Goal: Task Accomplishment & Management: Use online tool/utility

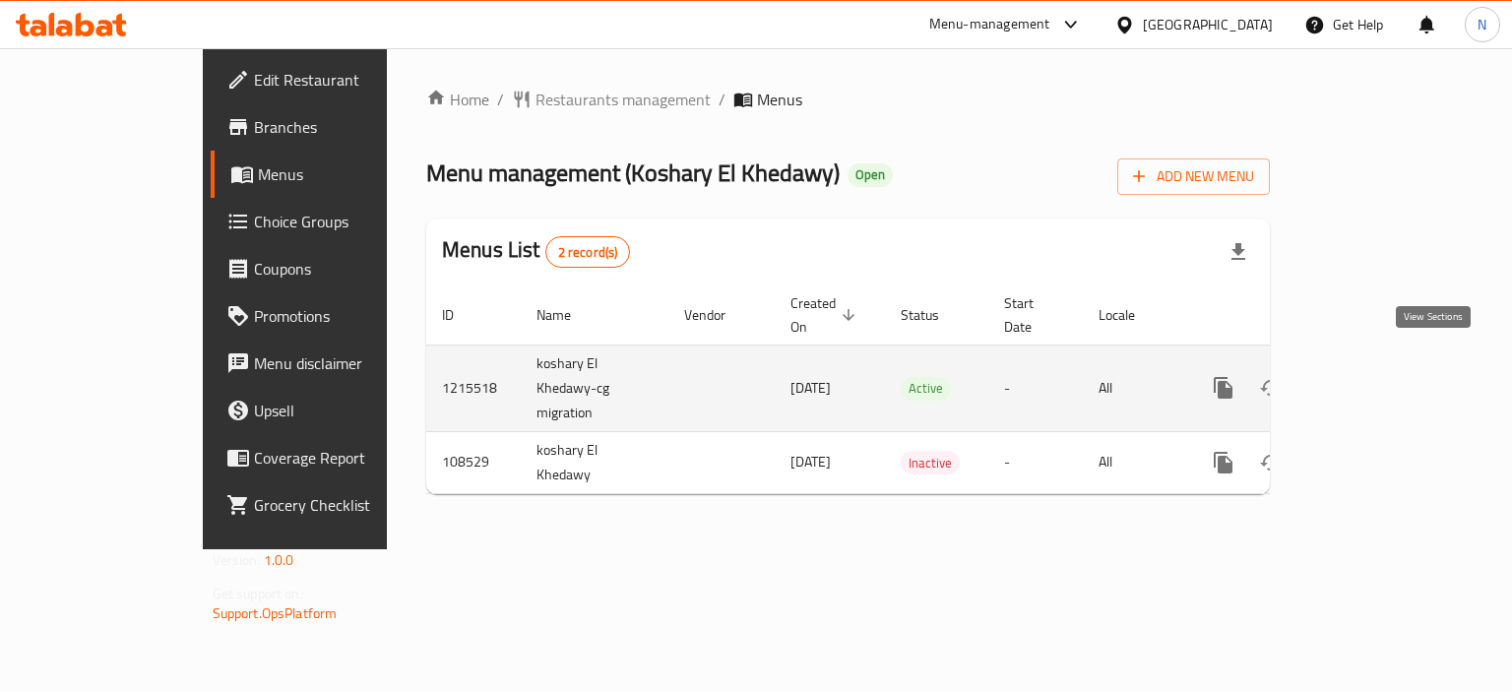
click at [1374, 379] on icon "enhanced table" at bounding box center [1365, 388] width 18 height 18
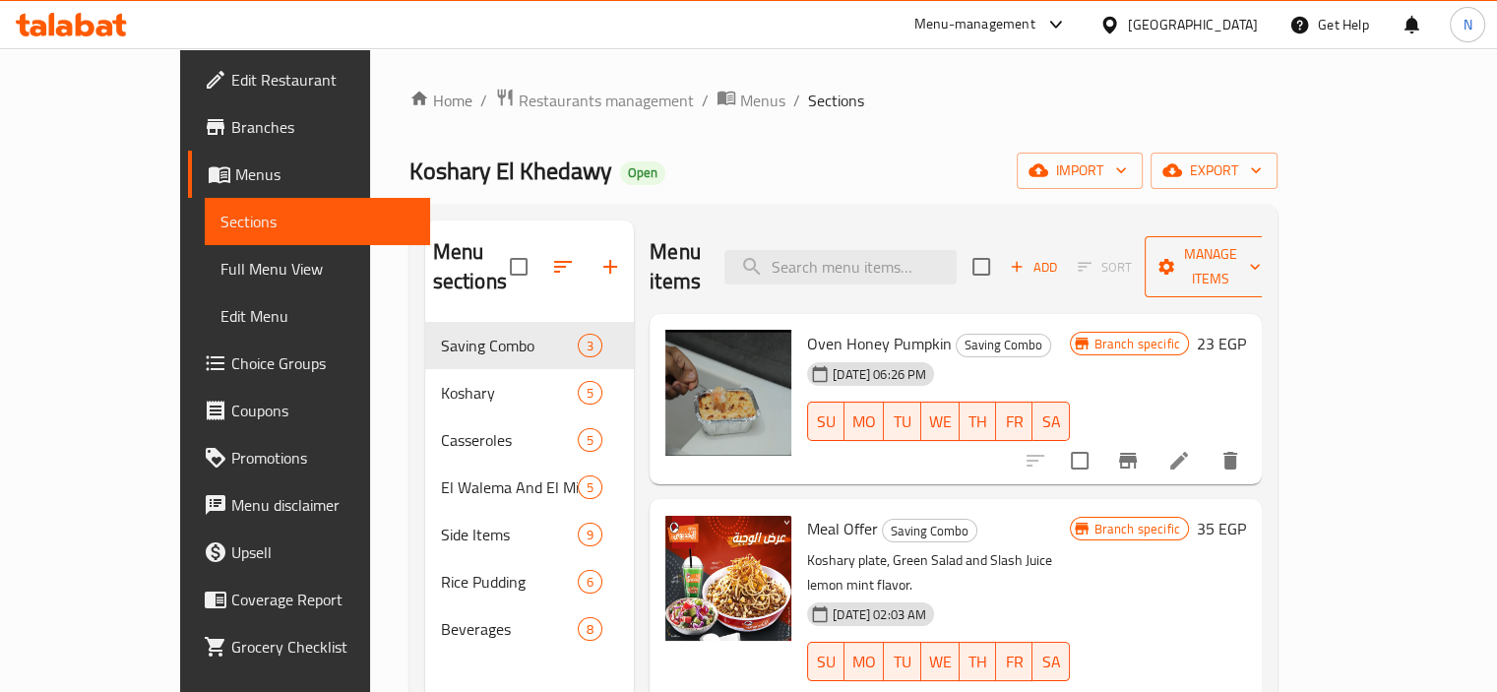
click at [1261, 265] on span "Manage items" at bounding box center [1211, 266] width 100 height 49
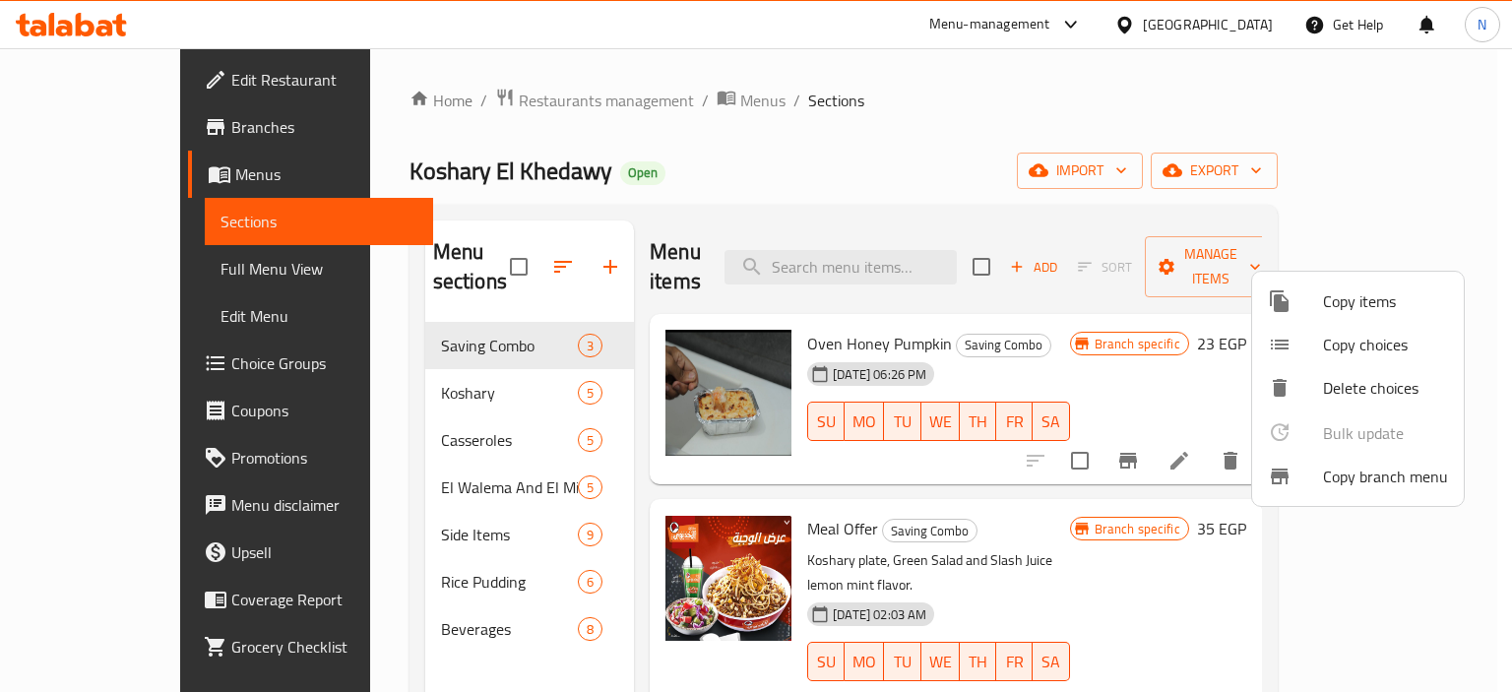
click at [1345, 483] on span "Copy branch menu" at bounding box center [1385, 477] width 125 height 24
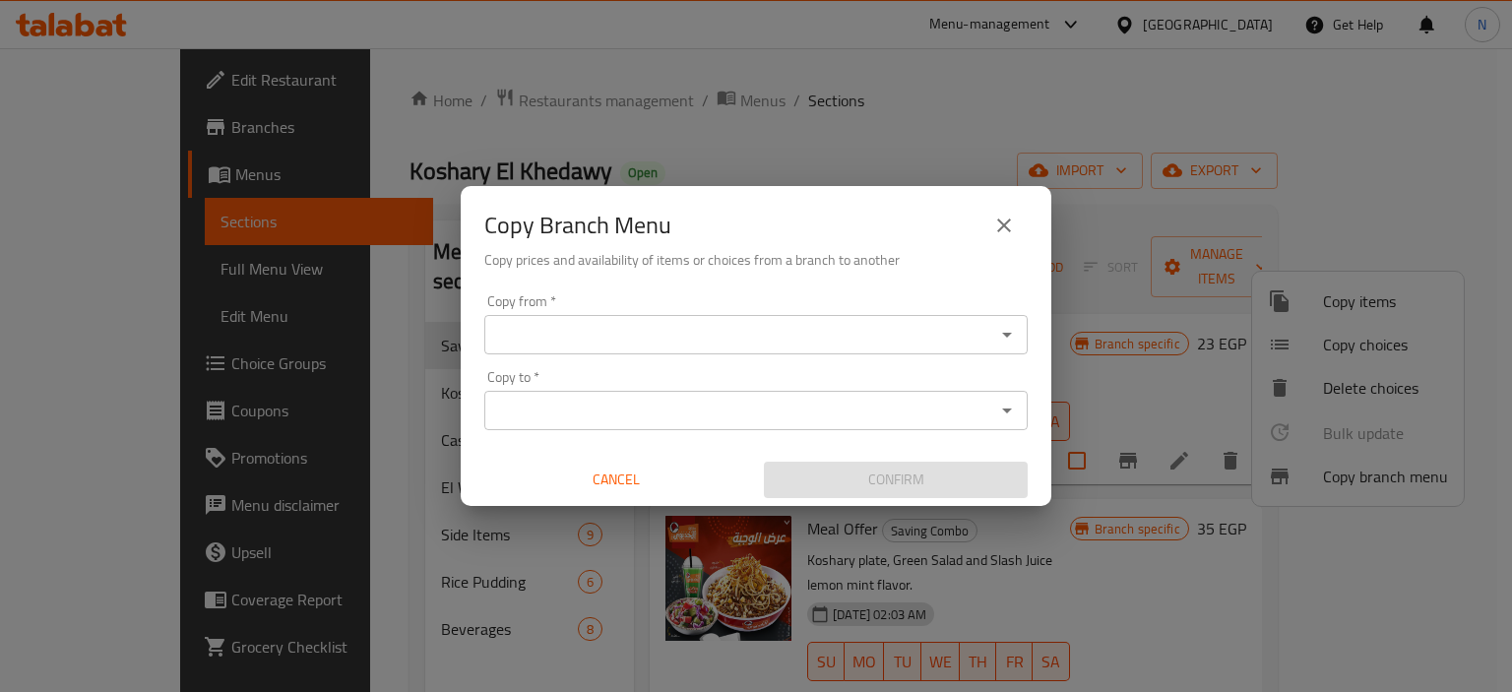
click at [788, 310] on div "Copy from   * Copy from *" at bounding box center [755, 324] width 543 height 60
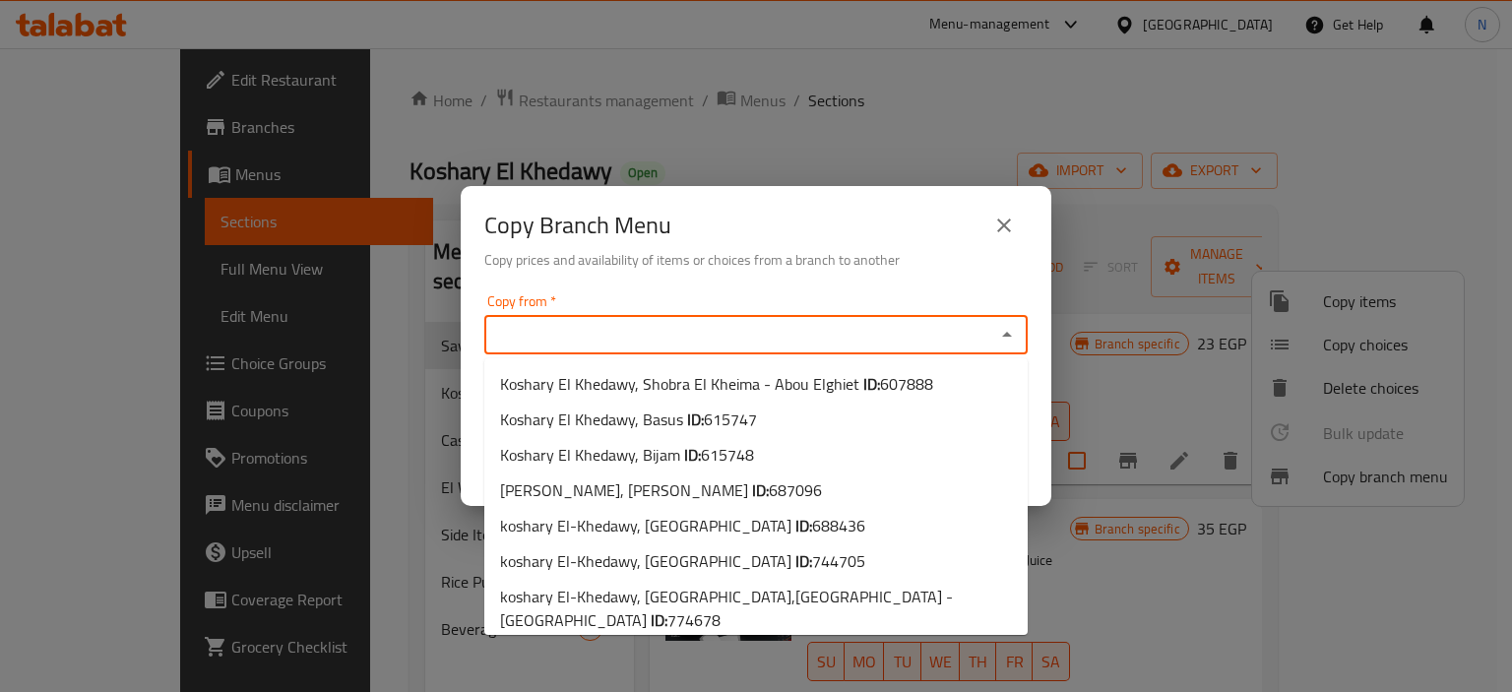
click at [786, 333] on input "Copy from   *" at bounding box center [739, 335] width 499 height 28
click at [799, 526] on li "[PERSON_NAME], [GEOGRAPHIC_DATA] ID: 688436" at bounding box center [755, 525] width 543 height 35
type input "koshary El-Khedawy, [GEOGRAPHIC_DATA]"
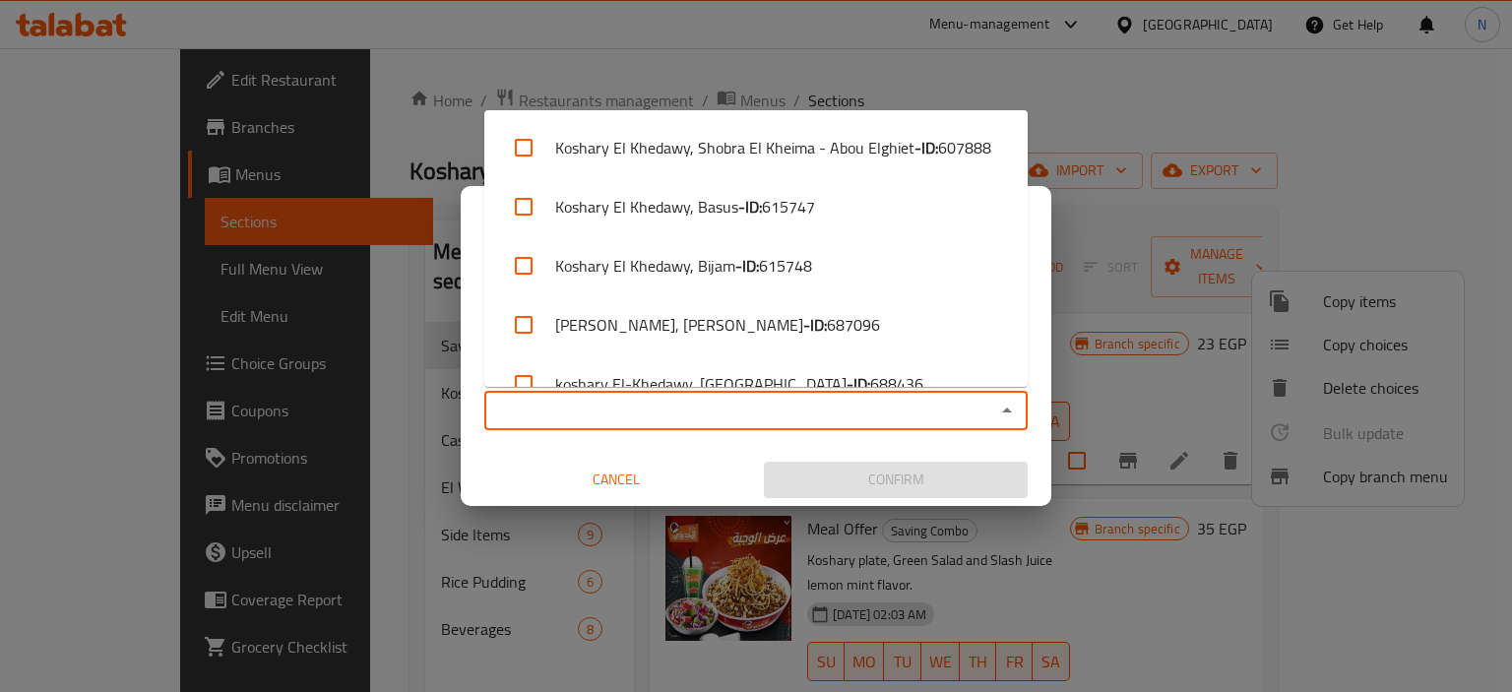
click at [802, 407] on input "Copy to   *" at bounding box center [739, 411] width 499 height 28
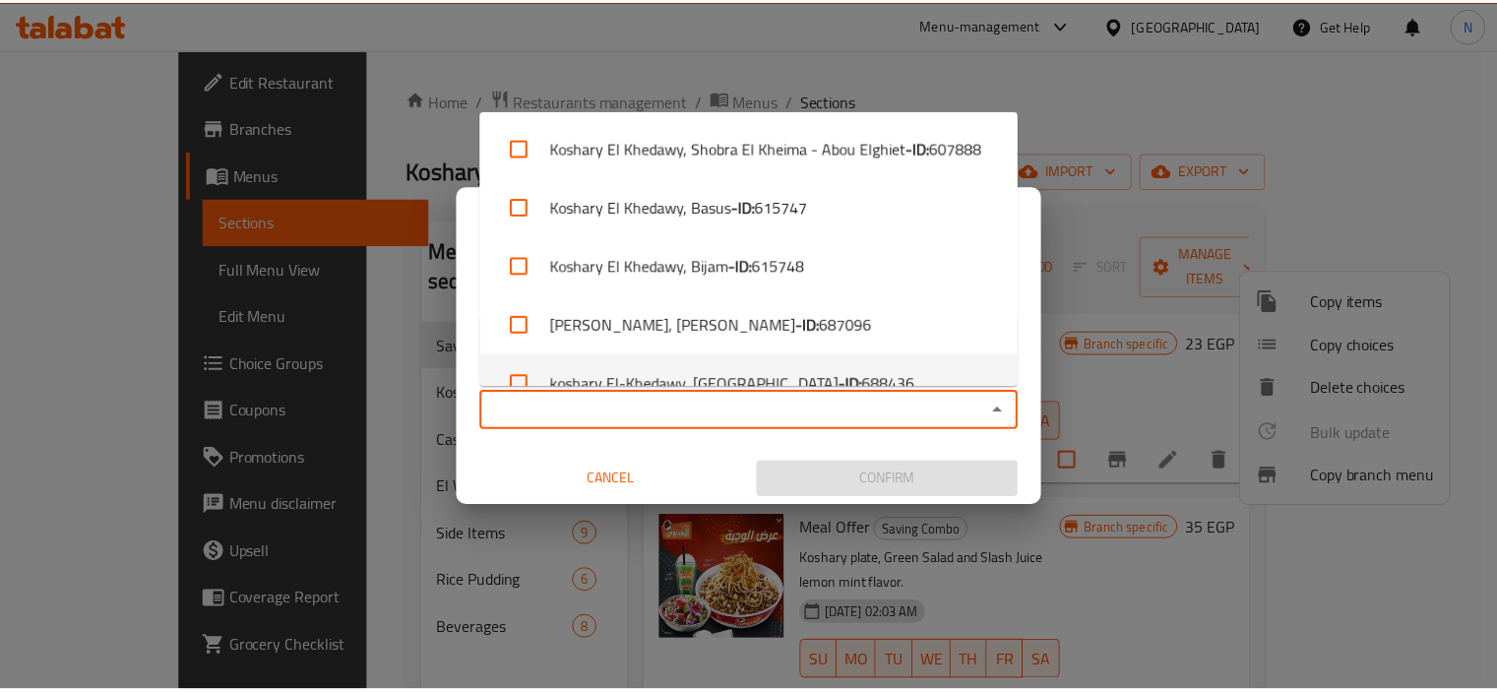
scroll to position [211, 0]
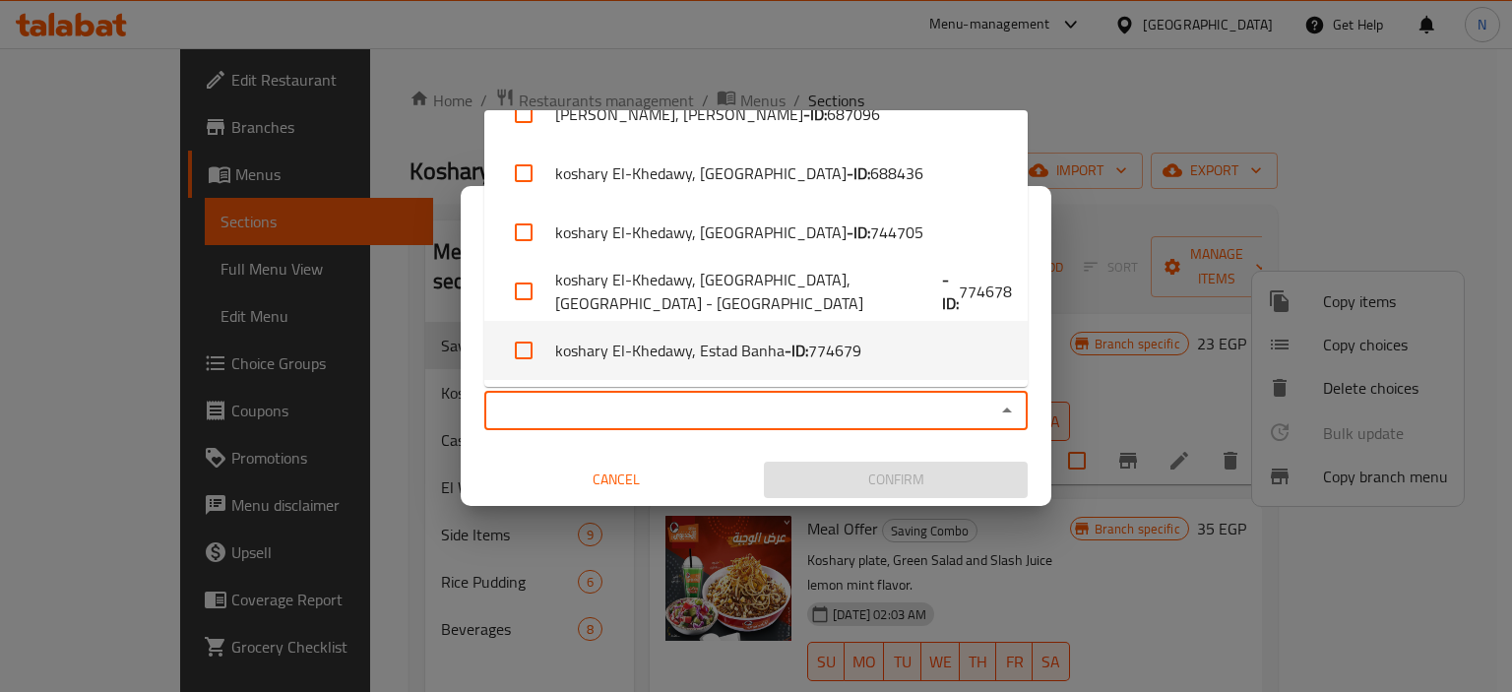
click at [866, 367] on li "koshary El-Khedawy, Estad Banha - ID: 774679" at bounding box center [755, 350] width 543 height 59
checkbox input "true"
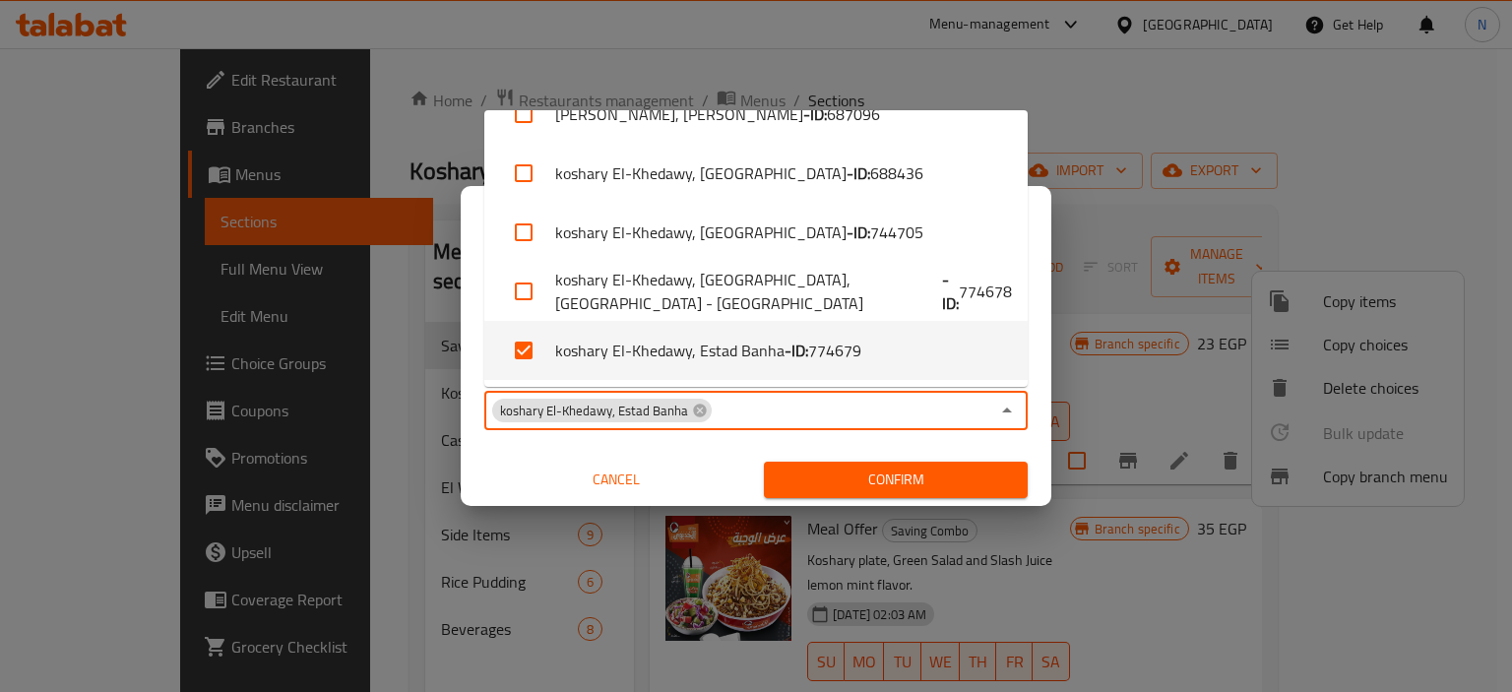
click at [857, 479] on span "Confirm" at bounding box center [896, 480] width 232 height 25
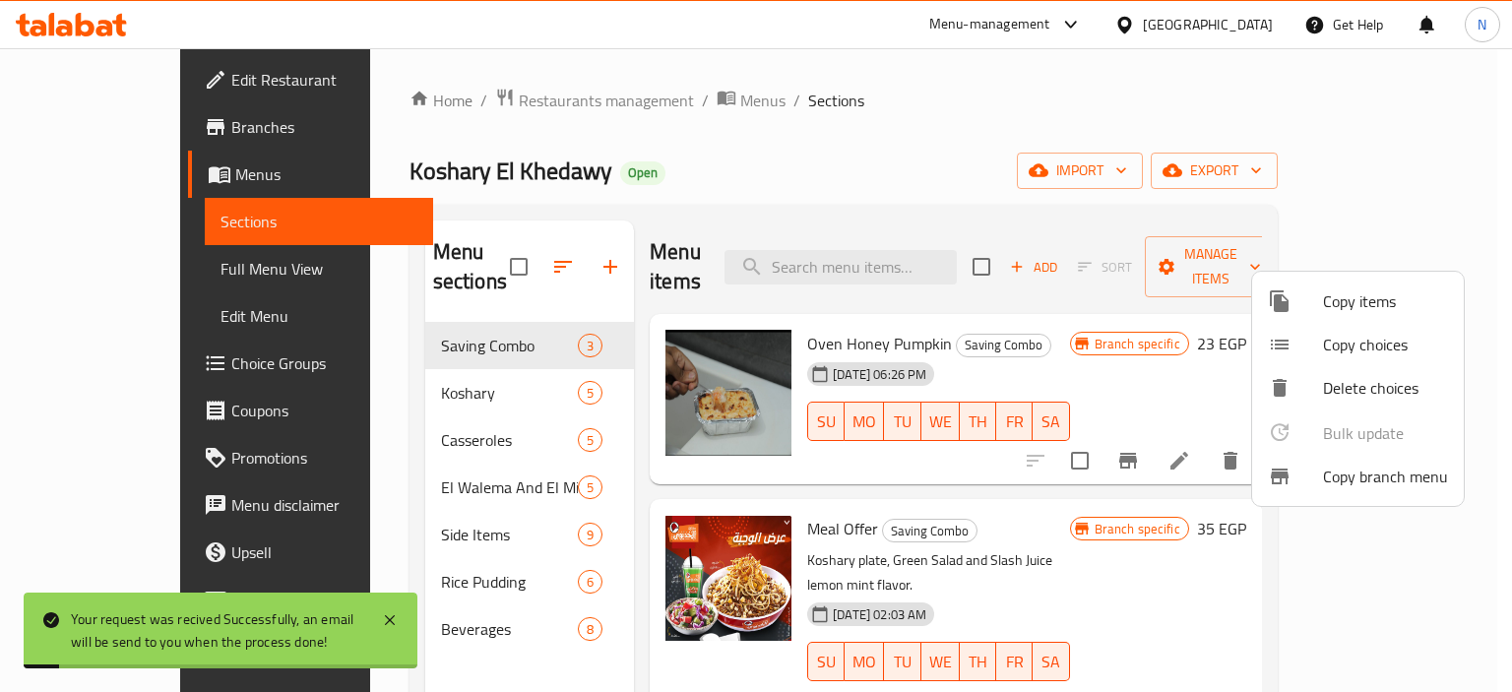
click at [1121, 511] on div at bounding box center [756, 346] width 1512 height 692
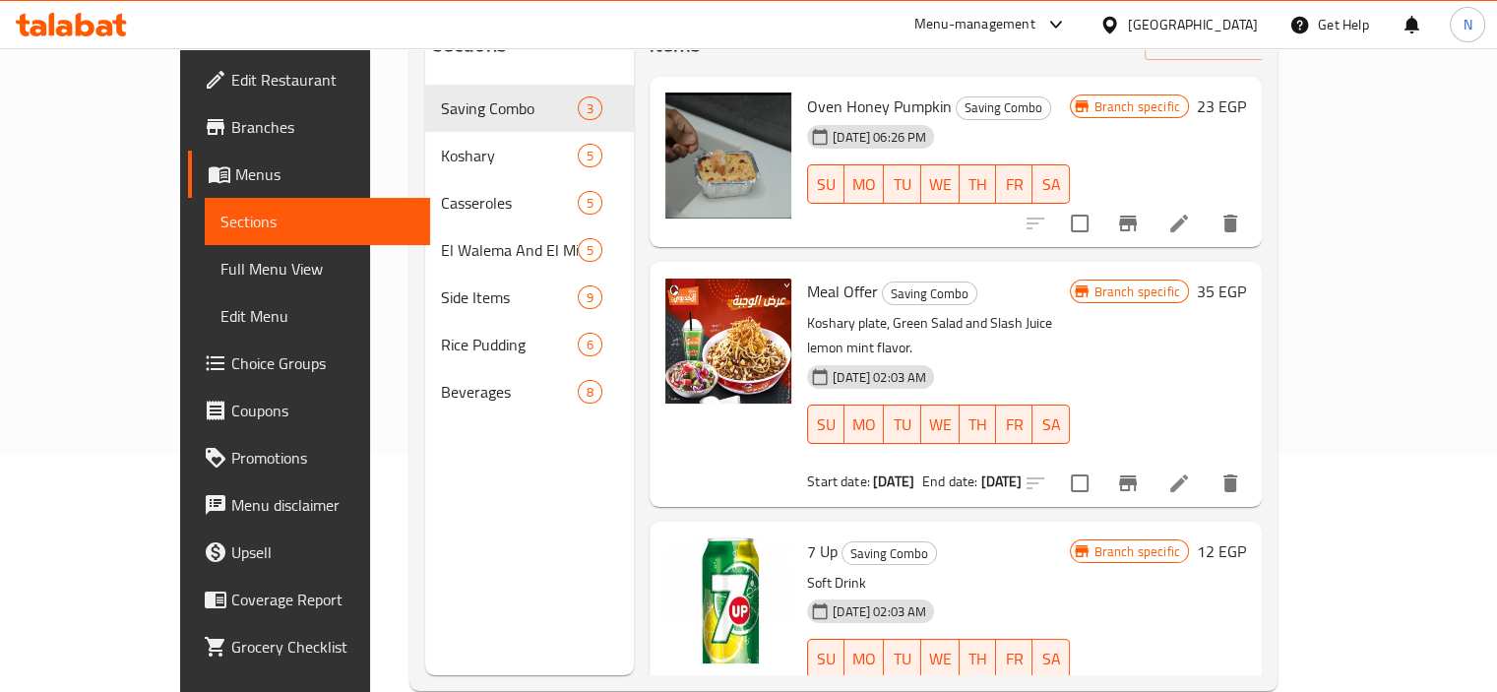
scroll to position [236, 0]
